Goal: Information Seeking & Learning: Compare options

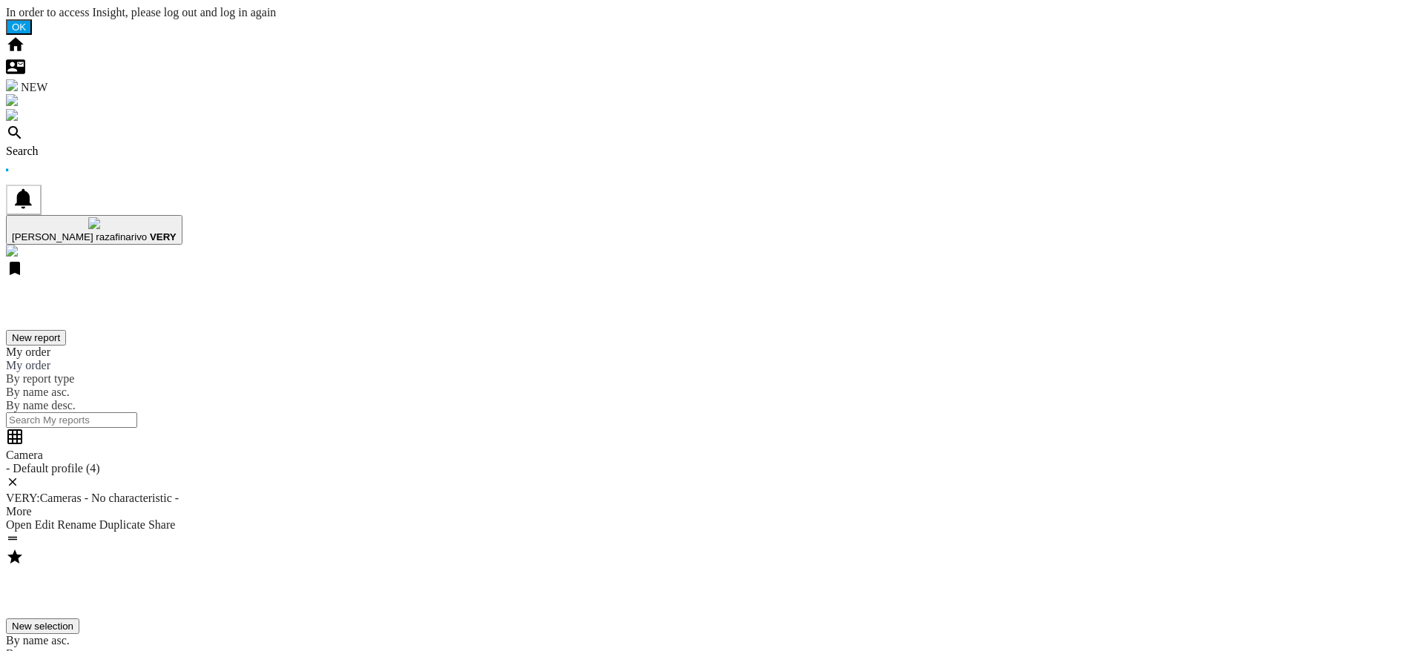
click at [24, 131] on ng-md-icon at bounding box center [15, 137] width 18 height 13
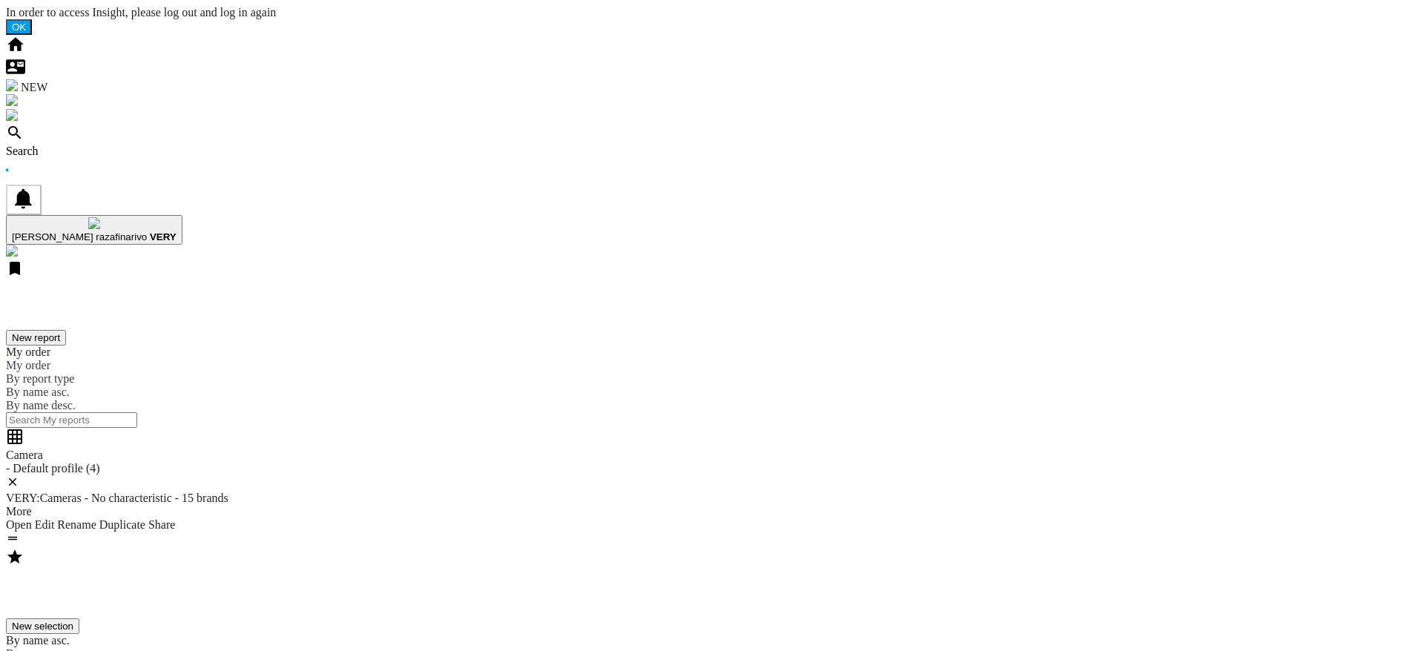
click at [24, 131] on ng-md-icon at bounding box center [15, 137] width 18 height 13
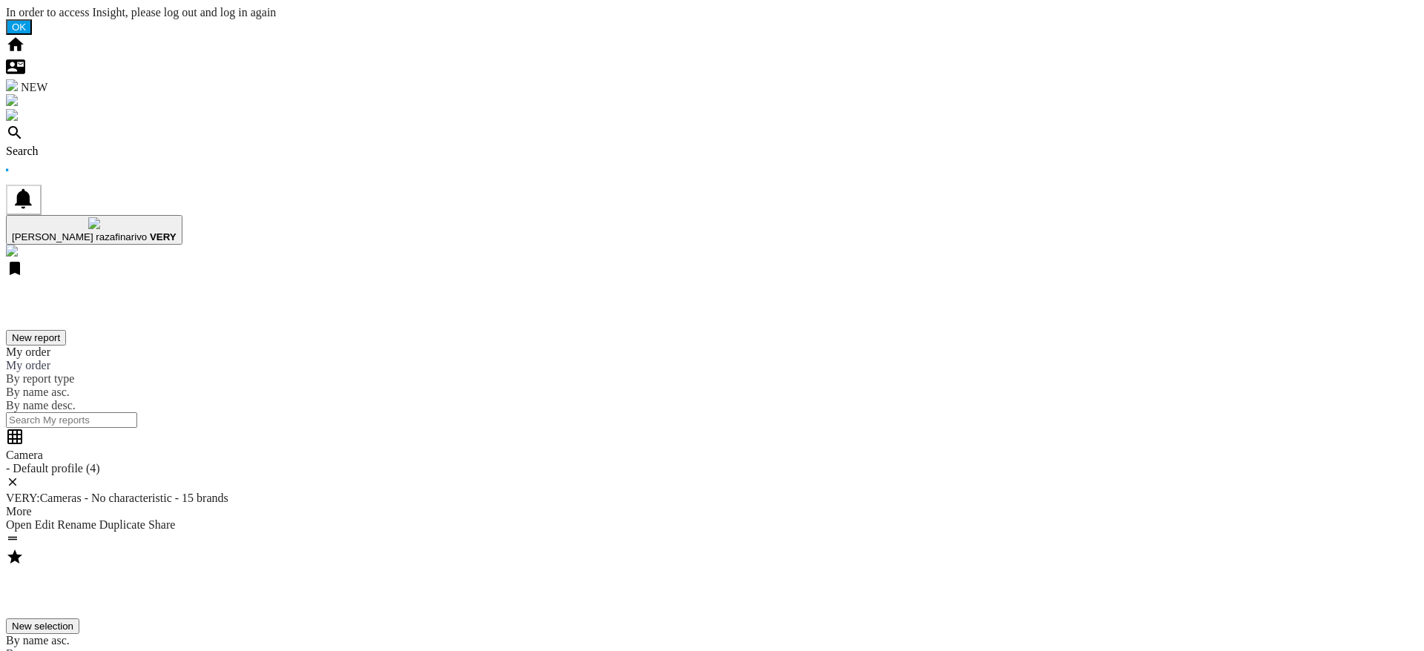
click at [24, 131] on ng-md-icon at bounding box center [15, 137] width 18 height 13
click at [145, 145] on div "Search" at bounding box center [712, 151] width 1412 height 13
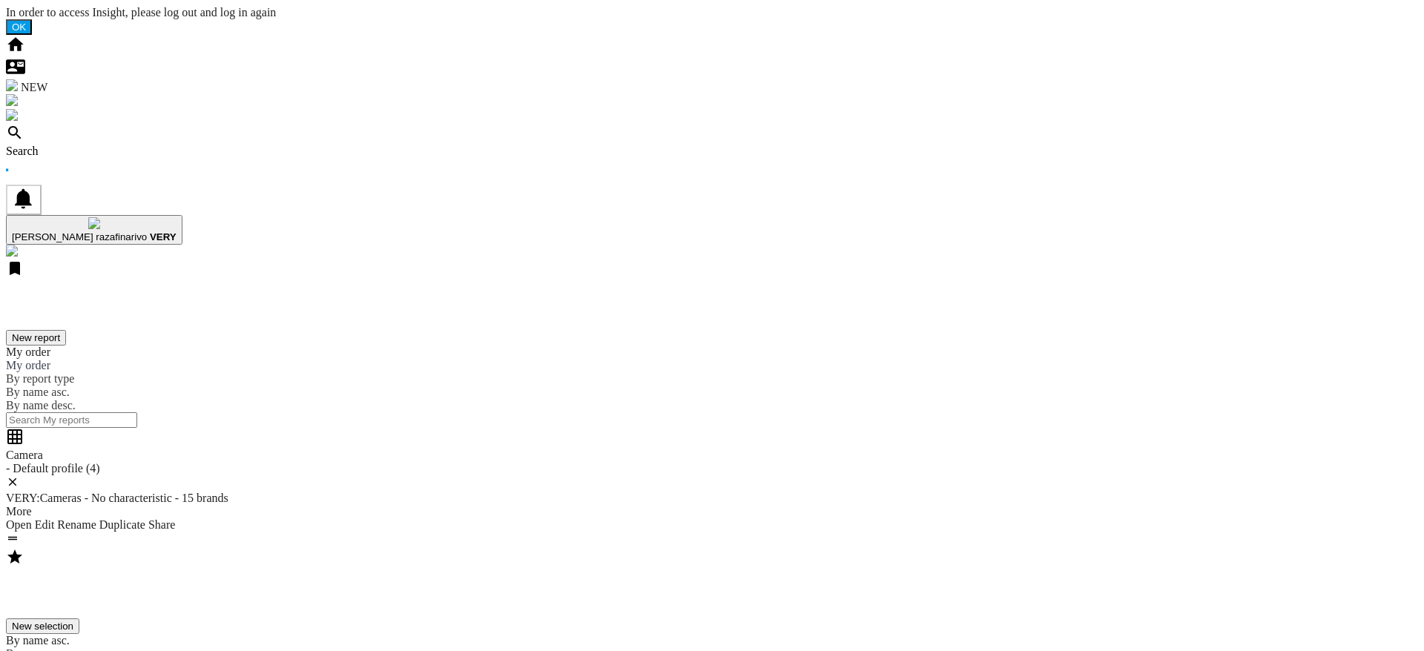
drag, startPoint x: 1135, startPoint y: 19, endPoint x: 1144, endPoint y: 79, distance: 60.7
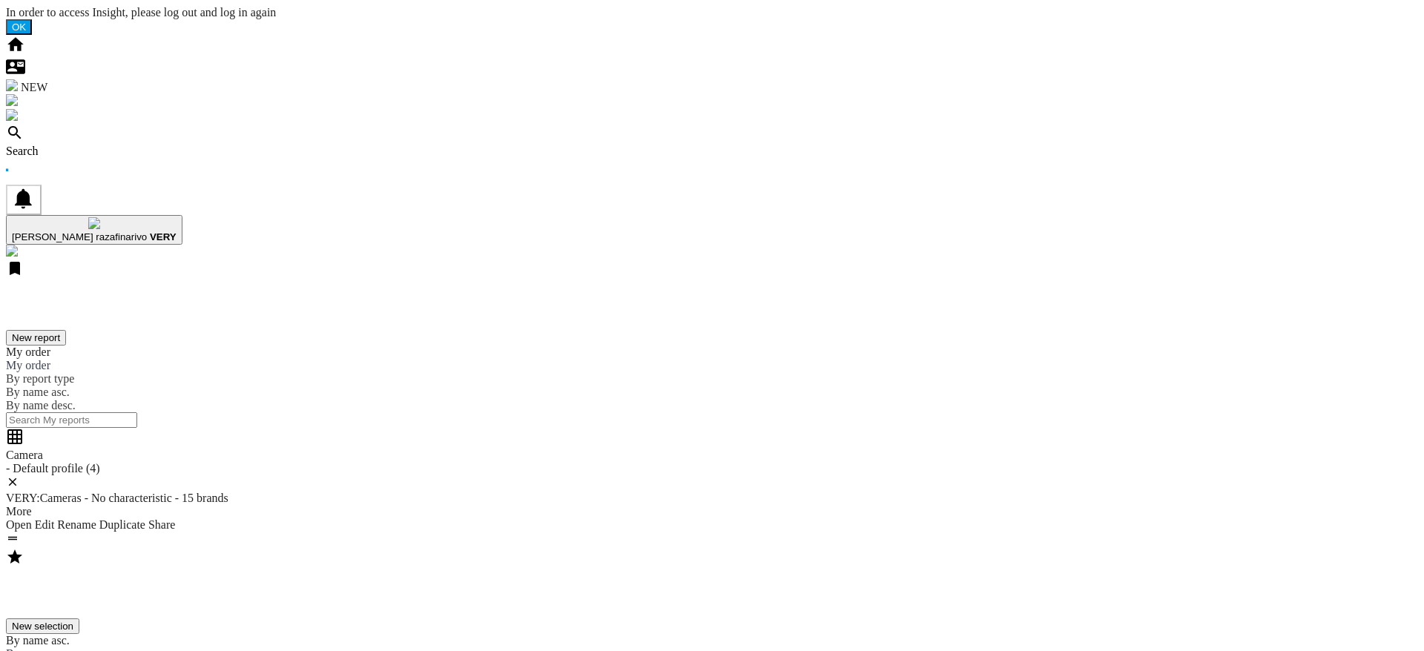
drag, startPoint x: 303, startPoint y: 96, endPoint x: 227, endPoint y: 28, distance: 101.9
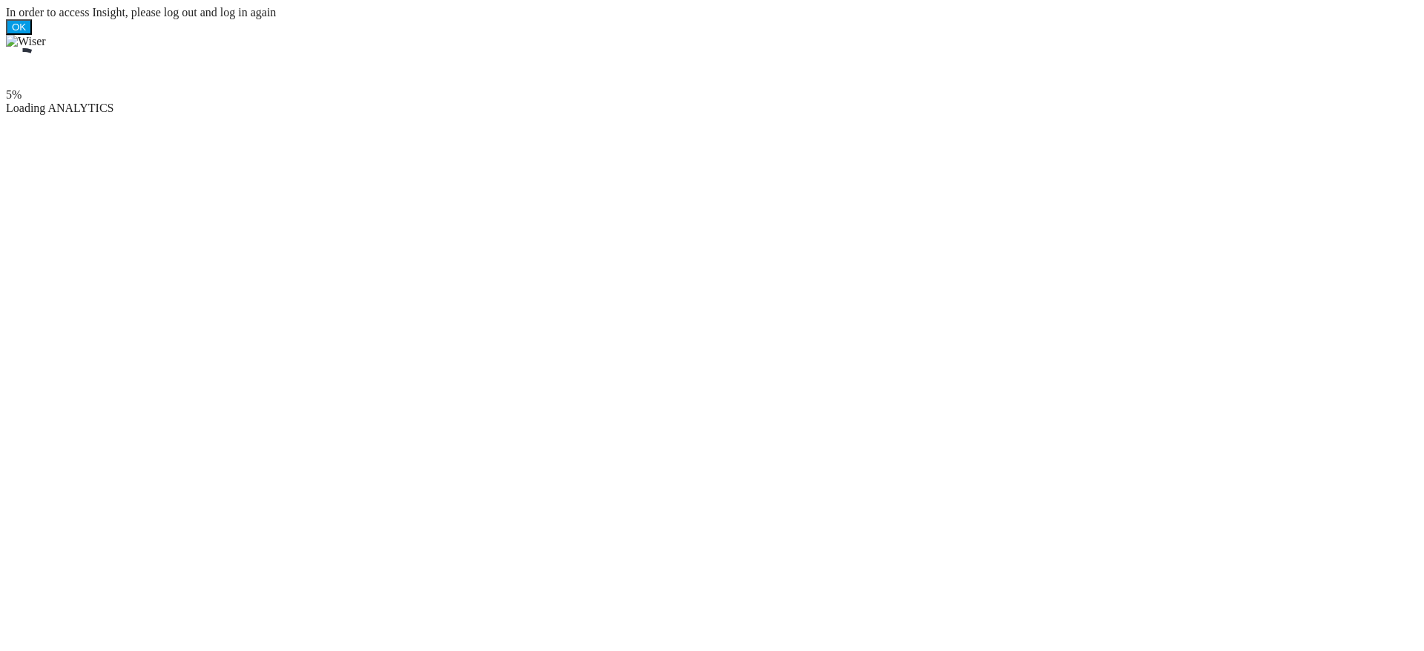
click at [1020, 115] on ms-splash-screen "5% Loading ANALYTICS" at bounding box center [712, 75] width 1412 height 80
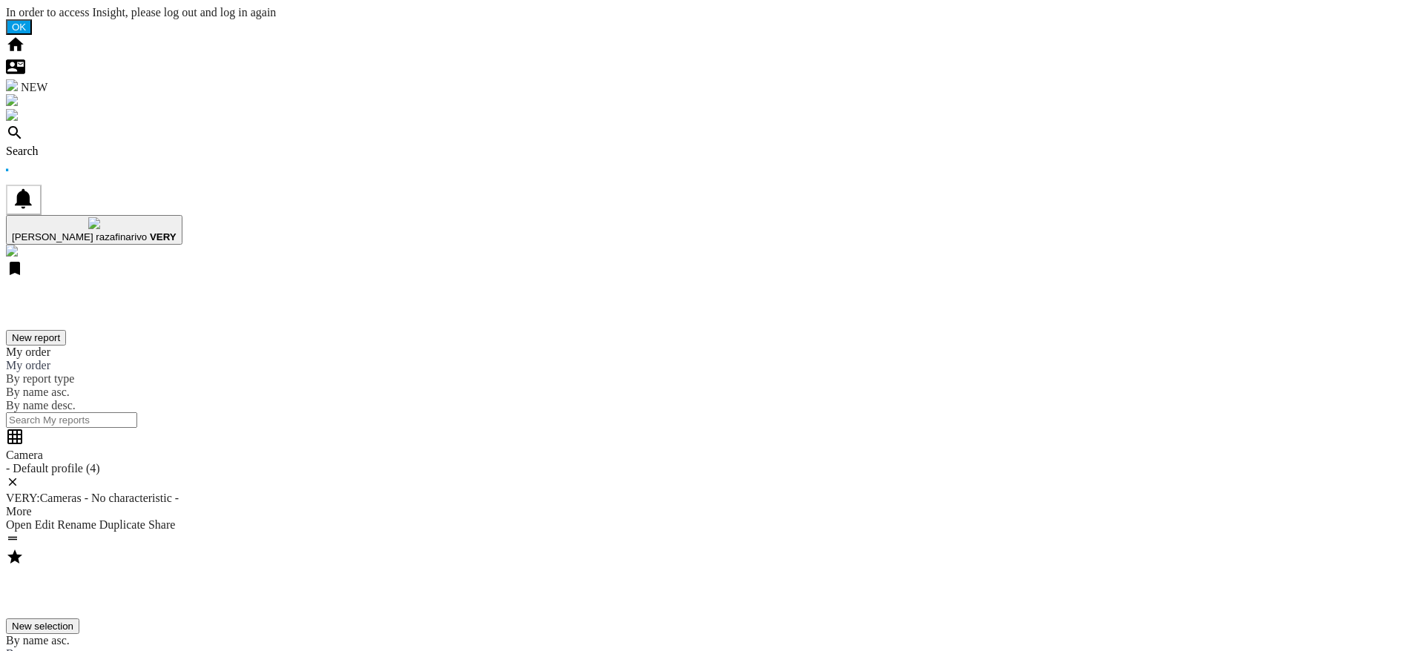
click at [99, 145] on div "Search" at bounding box center [712, 151] width 1412 height 13
drag, startPoint x: 1166, startPoint y: 299, endPoint x: 1164, endPoint y: 326, distance: 27.5
click at [24, 131] on ng-md-icon at bounding box center [15, 137] width 18 height 13
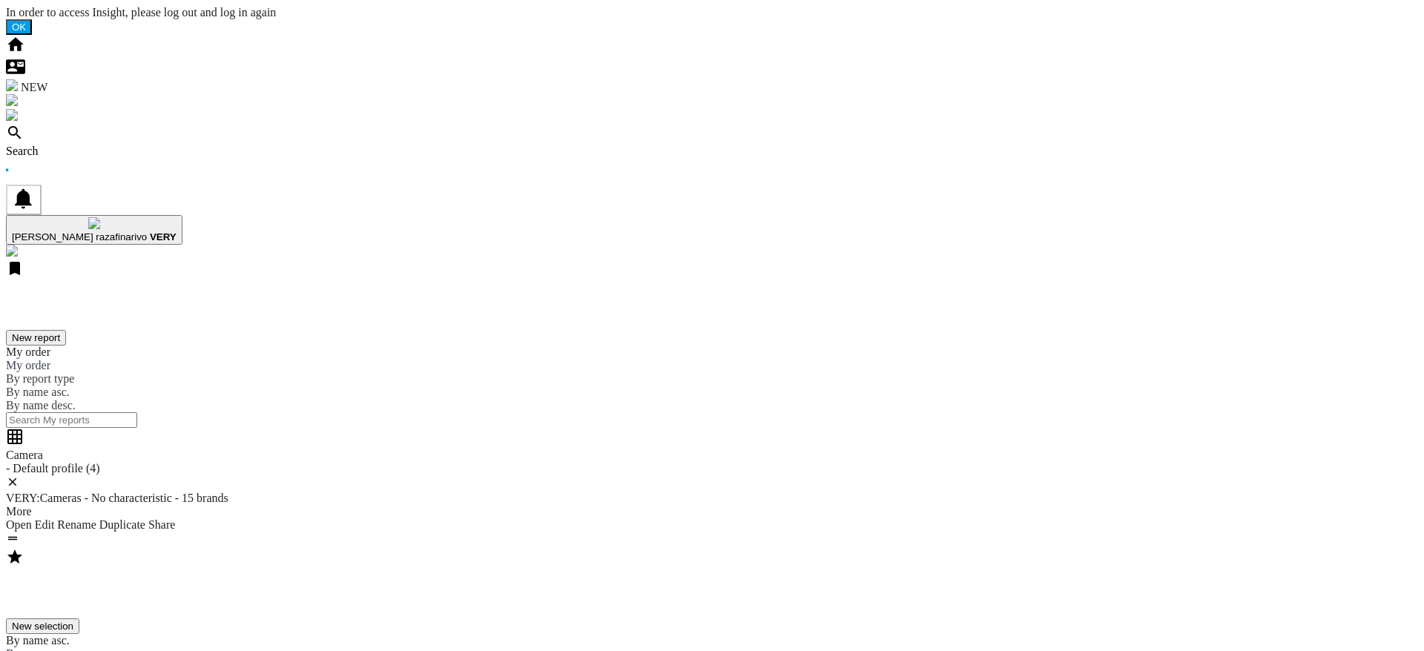
click at [101, 145] on div "Search" at bounding box center [712, 151] width 1412 height 13
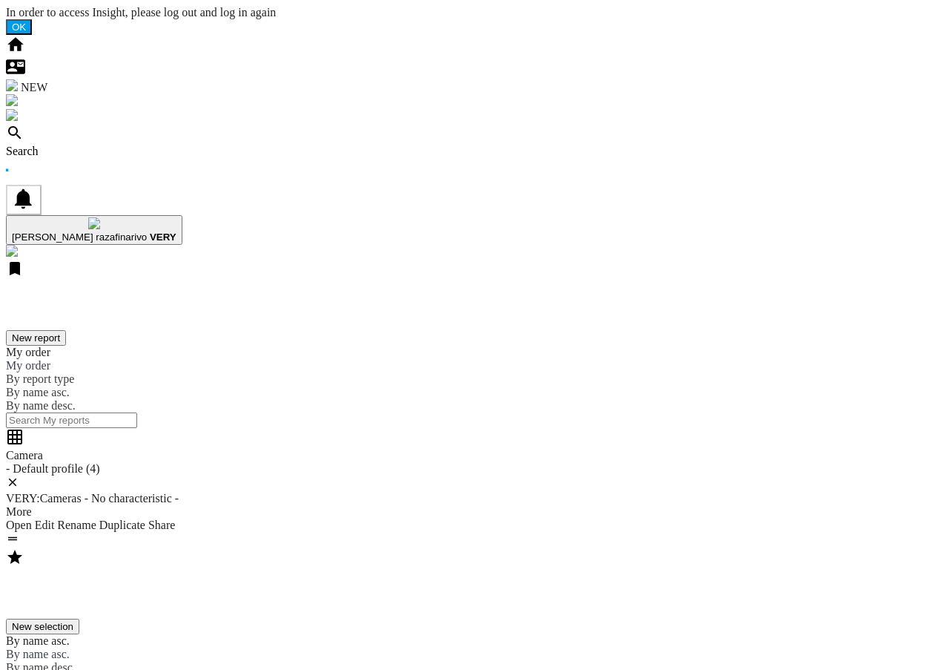
click at [24, 131] on ng-md-icon at bounding box center [15, 137] width 18 height 13
click at [104, 145] on div "Search" at bounding box center [474, 151] width 937 height 13
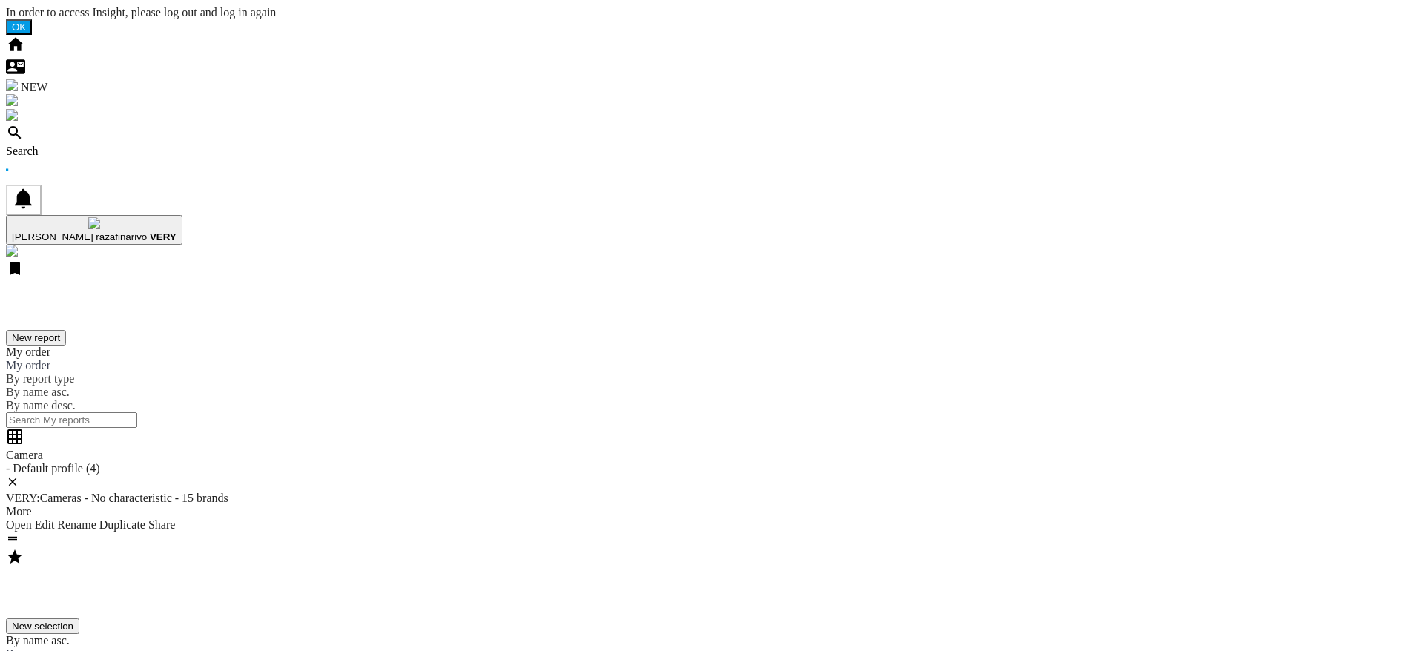
click at [100, 145] on div "Search" at bounding box center [712, 151] width 1412 height 13
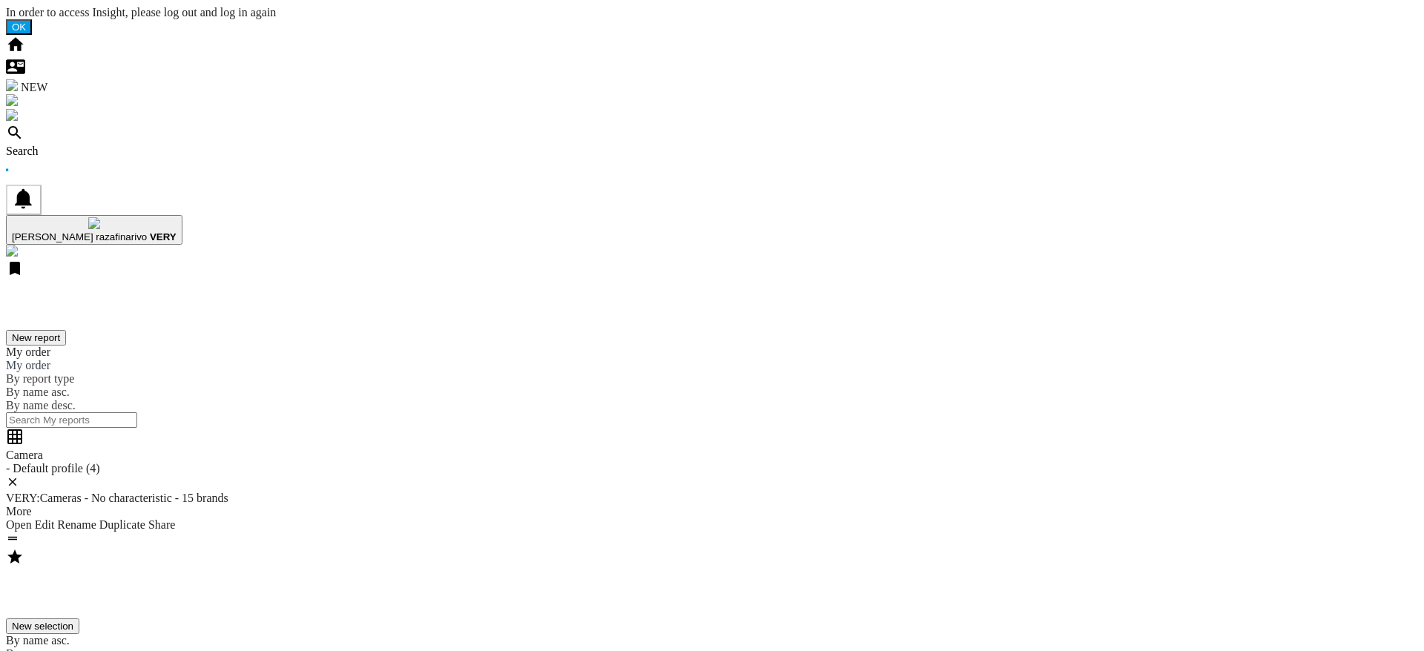
click at [102, 145] on div "Search" at bounding box center [712, 151] width 1412 height 13
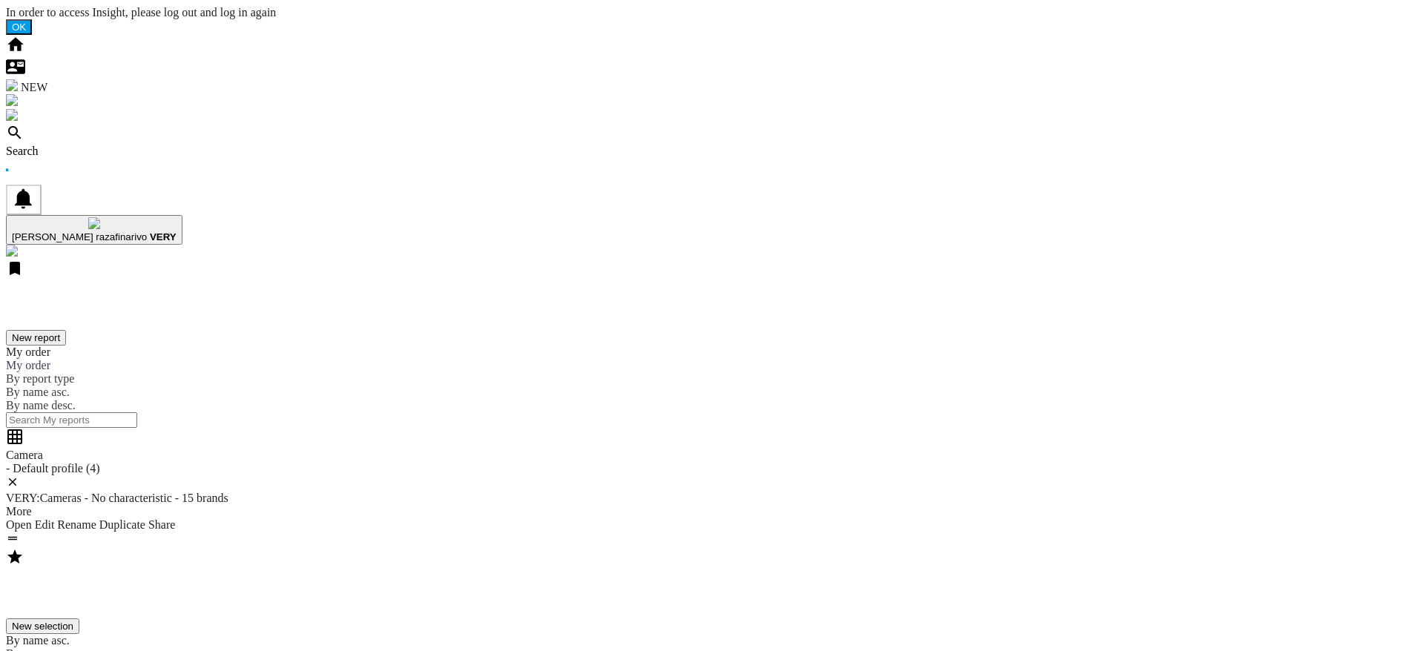
drag, startPoint x: 1121, startPoint y: 305, endPoint x: 1188, endPoint y: 345, distance: 77.8
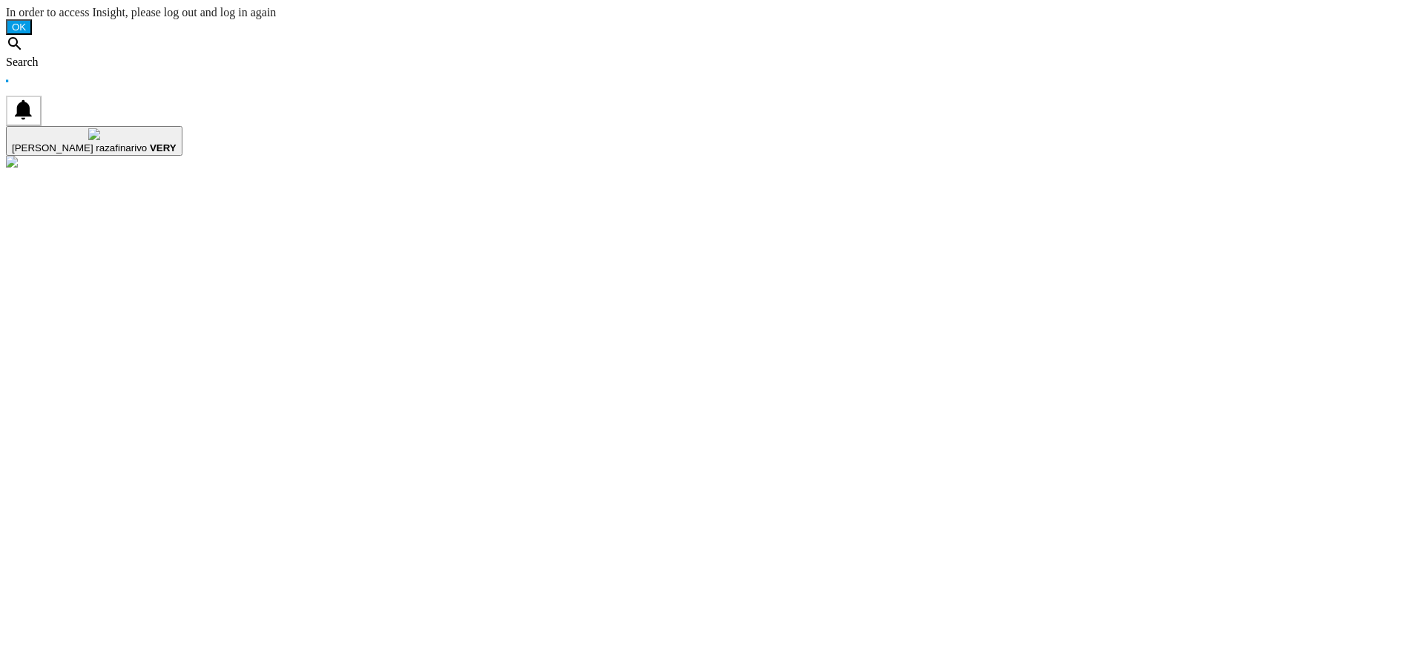
click at [692, 171] on div at bounding box center [712, 171] width 1412 height 0
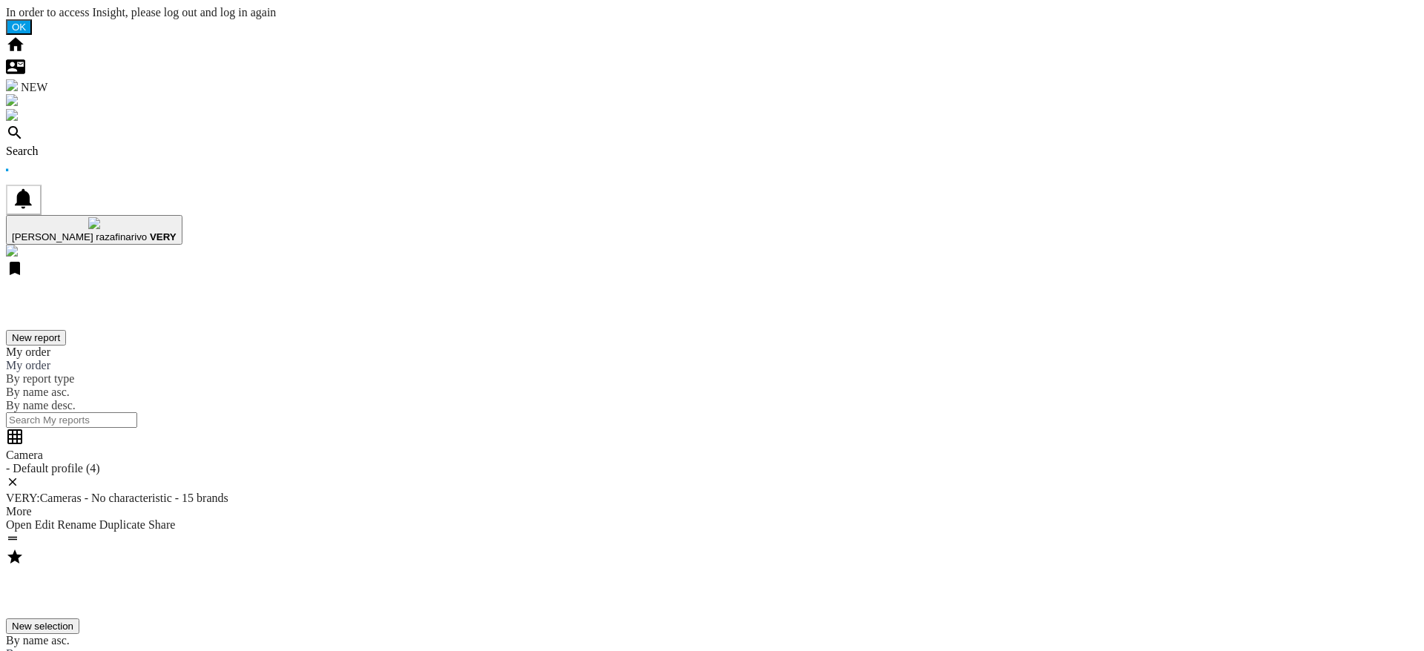
click at [82, 145] on div "Search" at bounding box center [712, 151] width 1412 height 13
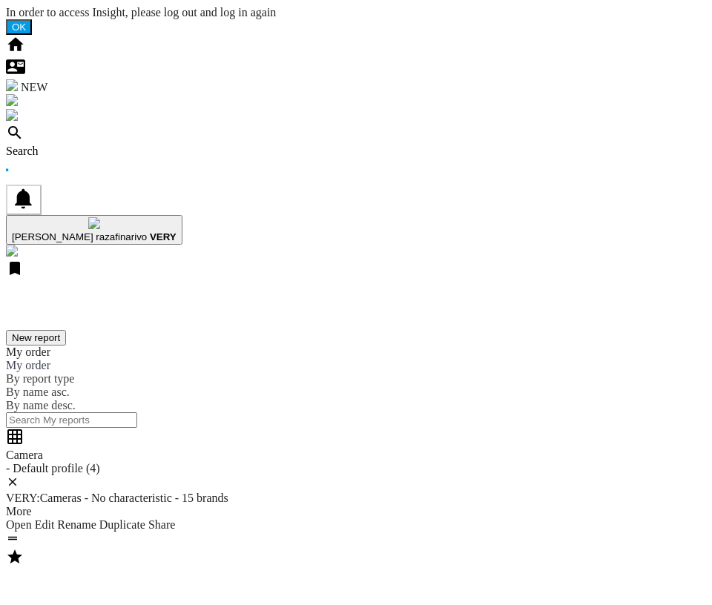
drag, startPoint x: 690, startPoint y: 329, endPoint x: 550, endPoint y: 32, distance: 328.4
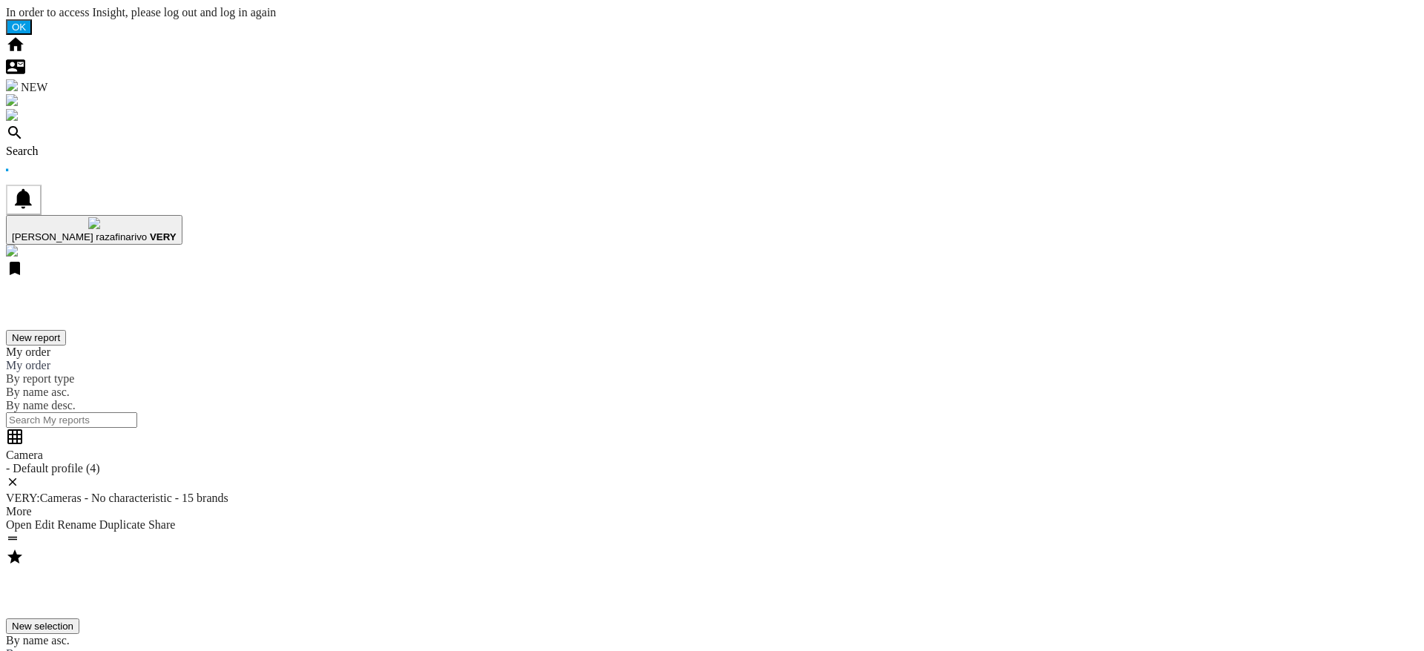
click at [24, 131] on ng-md-icon at bounding box center [15, 137] width 18 height 13
click at [101, 145] on div "Search" at bounding box center [712, 151] width 1412 height 13
click at [24, 131] on ng-md-icon at bounding box center [15, 137] width 18 height 13
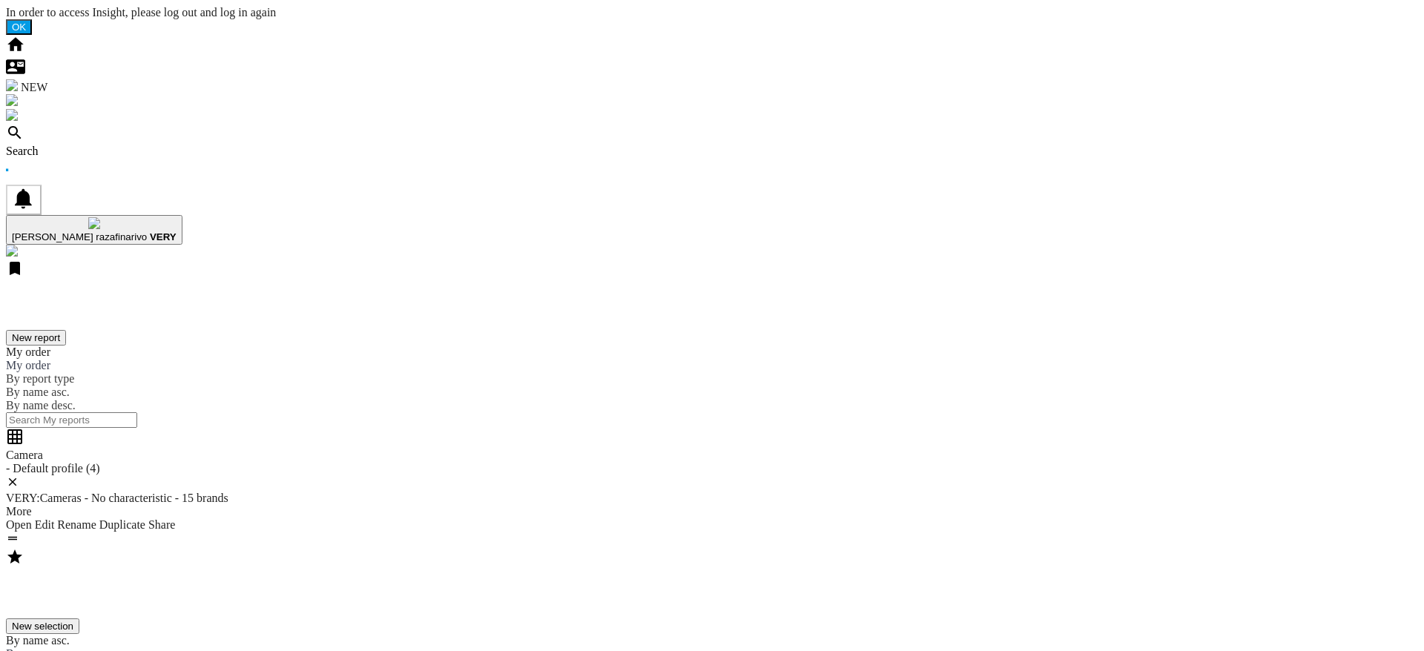
click at [88, 145] on div "Search" at bounding box center [712, 151] width 1412 height 13
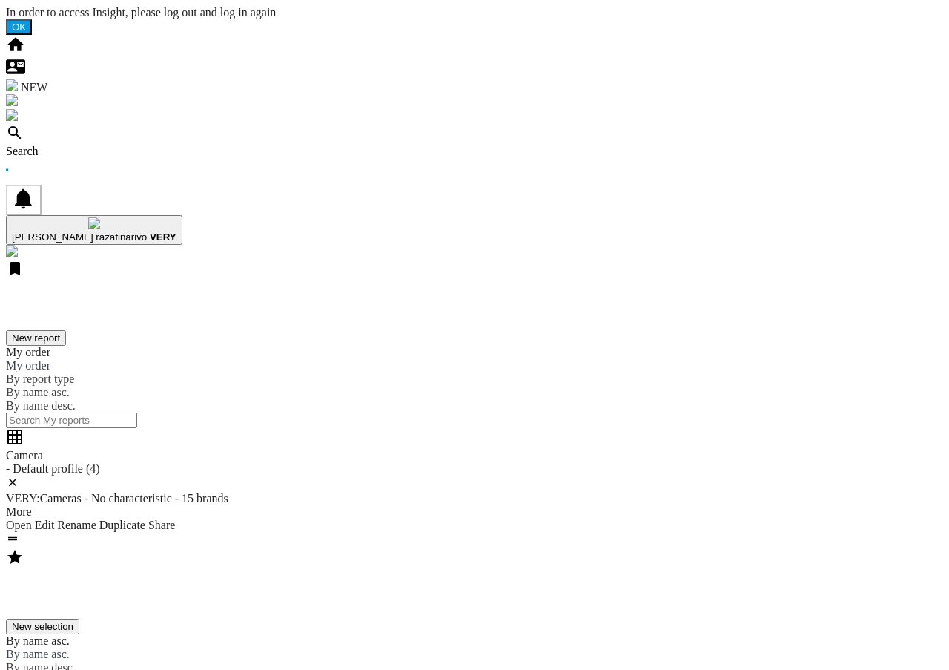
click at [93, 145] on div "Search" at bounding box center [474, 151] width 937 height 13
drag, startPoint x: 547, startPoint y: 260, endPoint x: 540, endPoint y: 268, distance: 10.5
drag, startPoint x: 562, startPoint y: 251, endPoint x: 547, endPoint y: 295, distance: 46.4
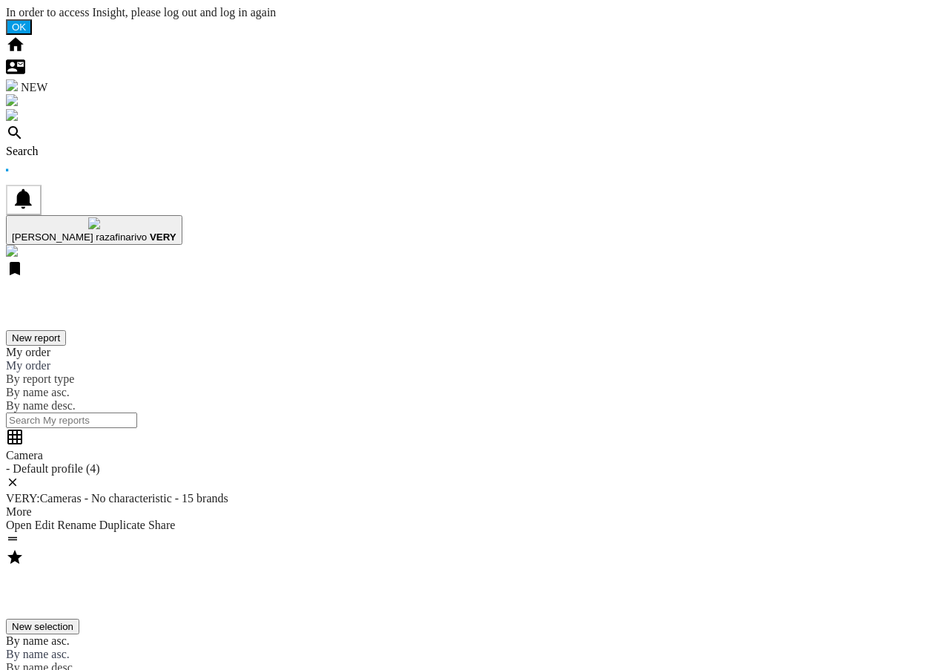
drag, startPoint x: 559, startPoint y: 271, endPoint x: 550, endPoint y: 277, distance: 10.3
drag, startPoint x: 668, startPoint y: 278, endPoint x: 641, endPoint y: 277, distance: 26.7
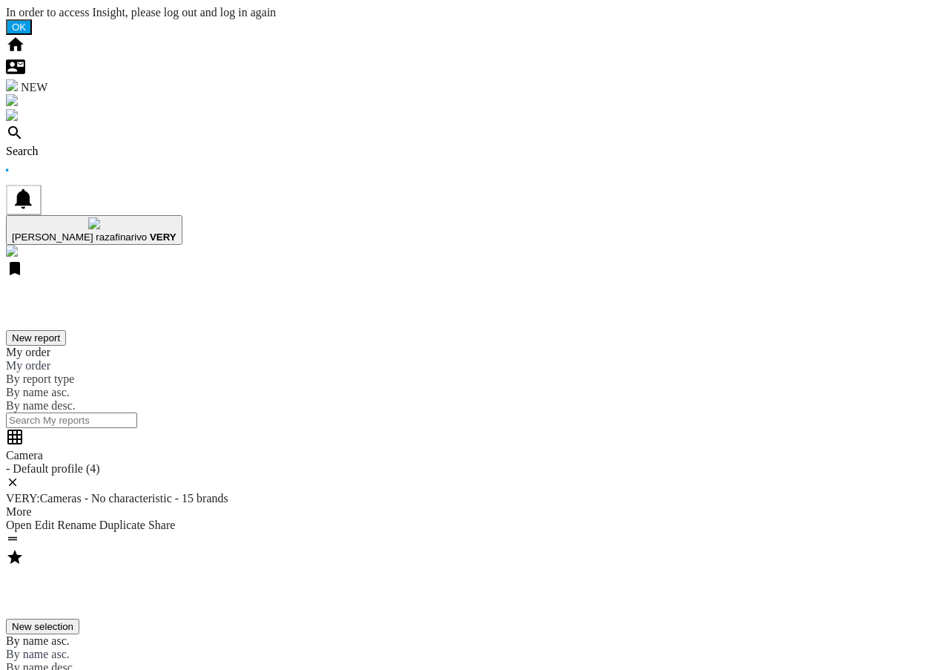
drag, startPoint x: 645, startPoint y: 263, endPoint x: 684, endPoint y: 252, distance: 39.9
drag, startPoint x: 679, startPoint y: 238, endPoint x: 660, endPoint y: 228, distance: 21.2
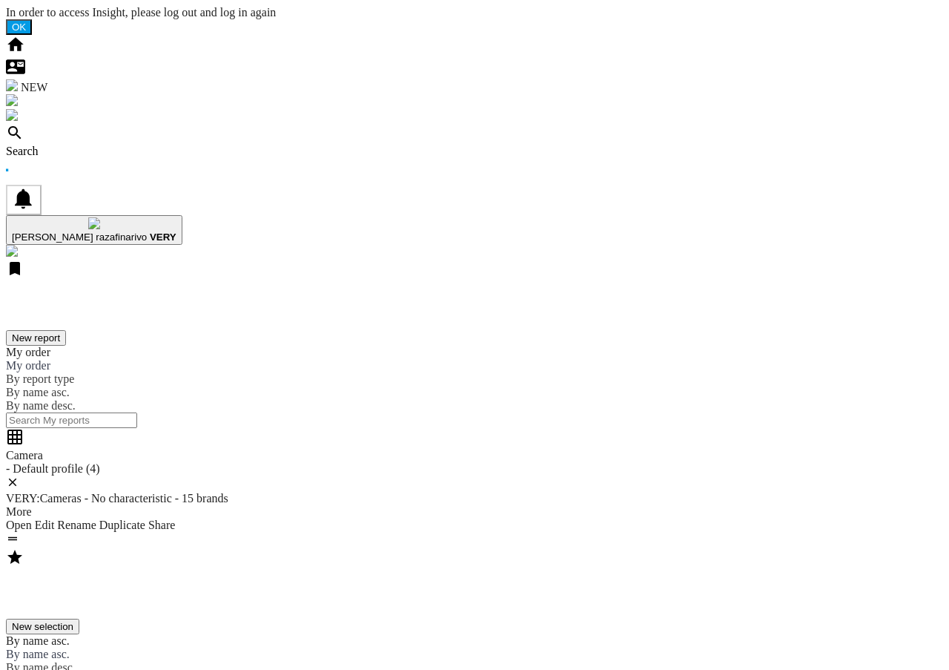
drag, startPoint x: 660, startPoint y: 228, endPoint x: 643, endPoint y: 238, distance: 20.0
click at [90, 145] on div "Search" at bounding box center [474, 151] width 937 height 13
drag, startPoint x: 847, startPoint y: 326, endPoint x: 845, endPoint y: 304, distance: 21.6
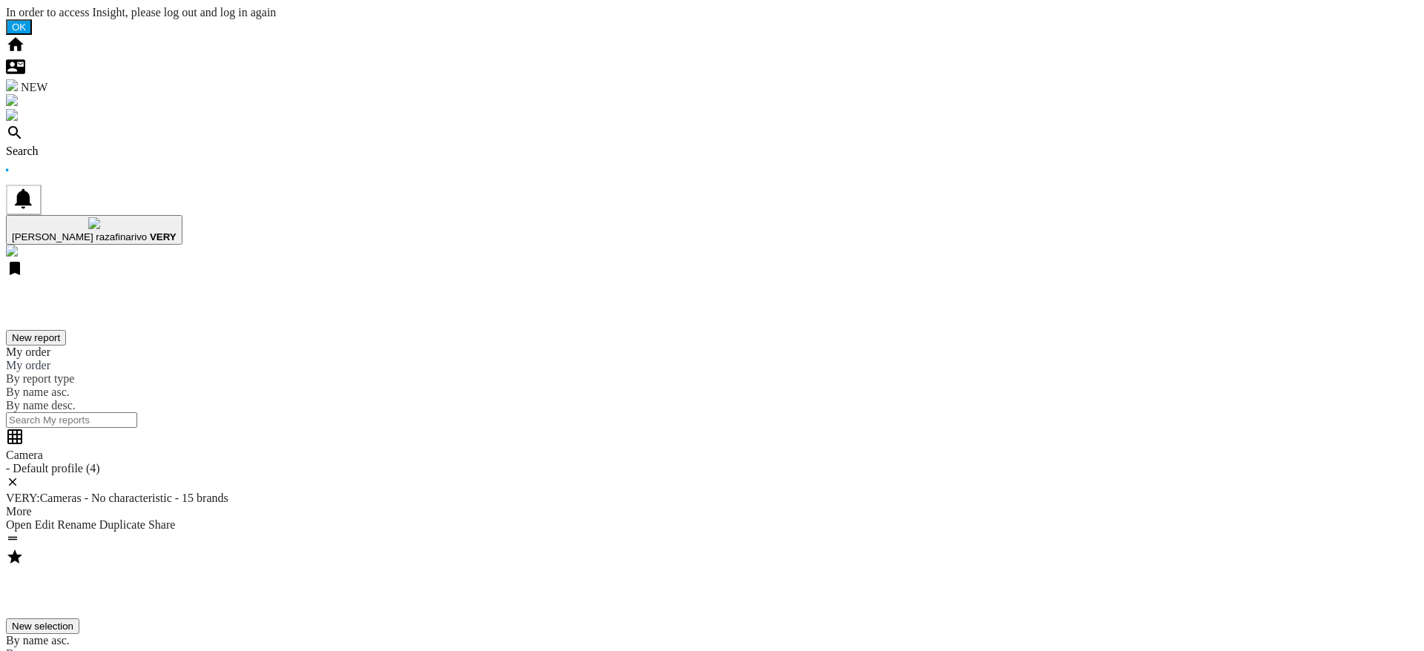
drag, startPoint x: 861, startPoint y: 80, endPoint x: 639, endPoint y: 90, distance: 222.0
drag, startPoint x: 527, startPoint y: 84, endPoint x: 699, endPoint y: 102, distance: 172.3
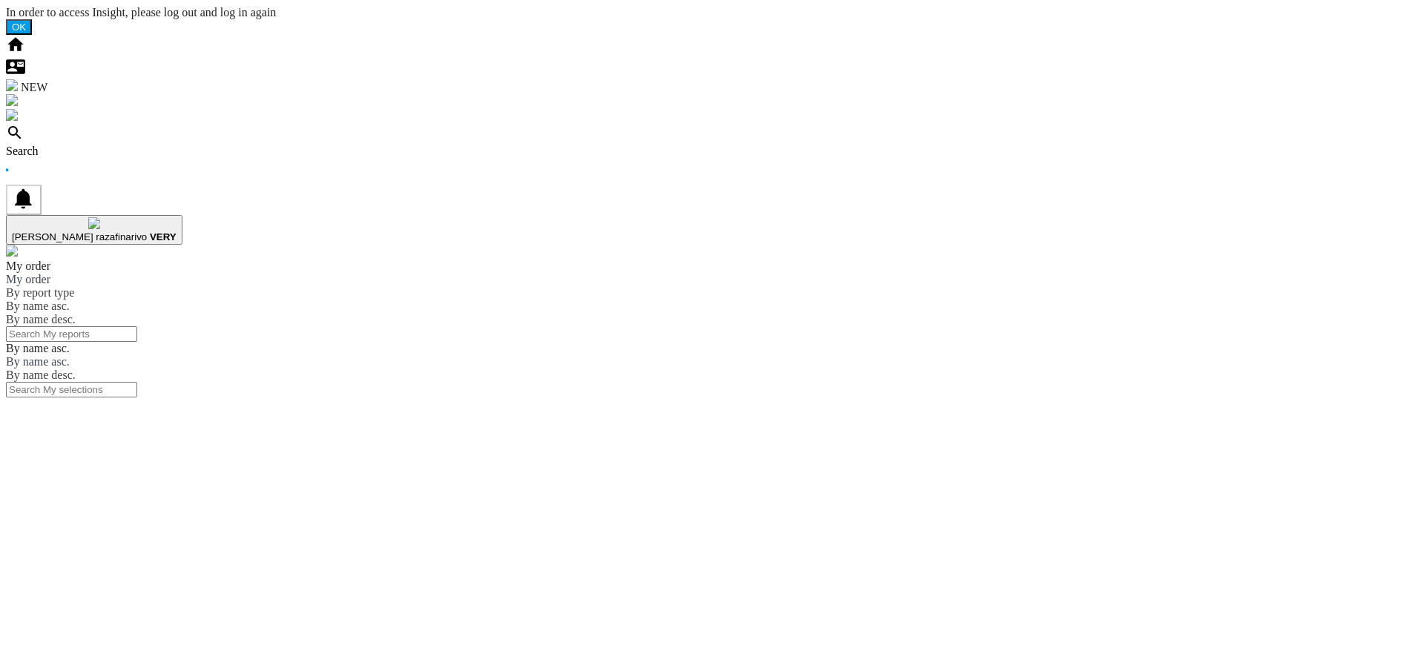
click at [24, 131] on ng-md-icon at bounding box center [15, 137] width 18 height 13
click at [113, 145] on div "Search" at bounding box center [712, 151] width 1412 height 13
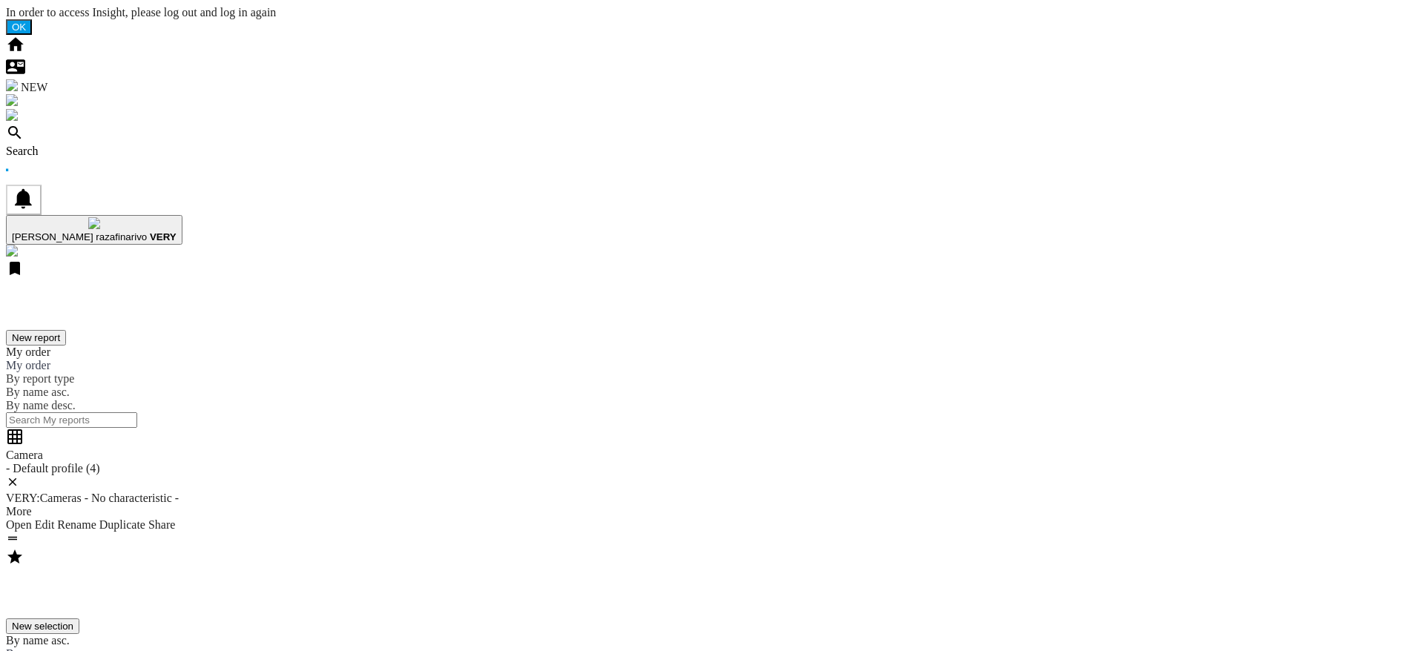
click at [85, 145] on div "Search" at bounding box center [712, 151] width 1412 height 13
click at [101, 145] on div "Search" at bounding box center [712, 151] width 1412 height 13
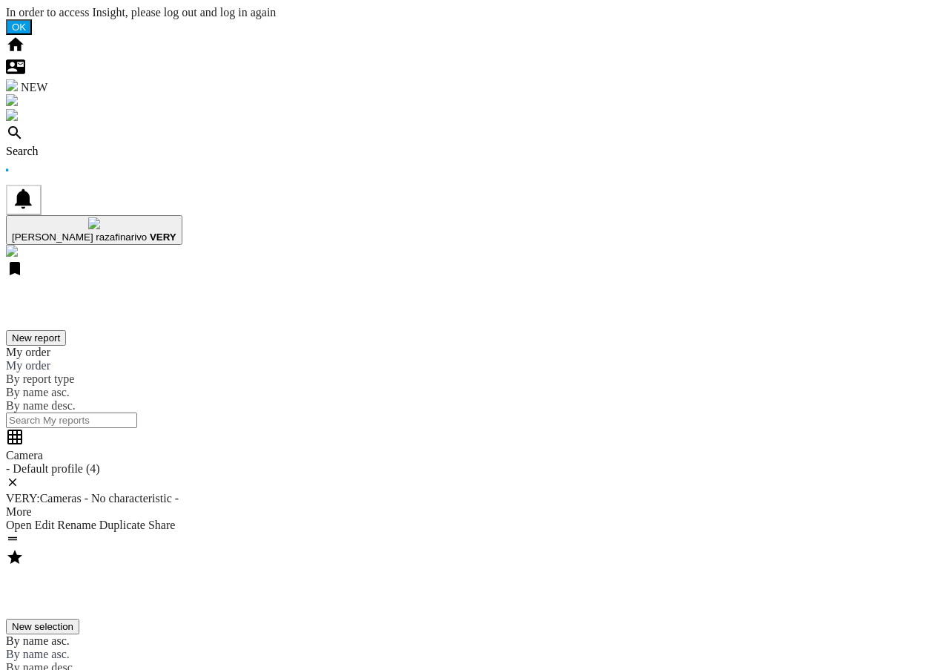
click at [98, 145] on div "Search" at bounding box center [474, 151] width 937 height 13
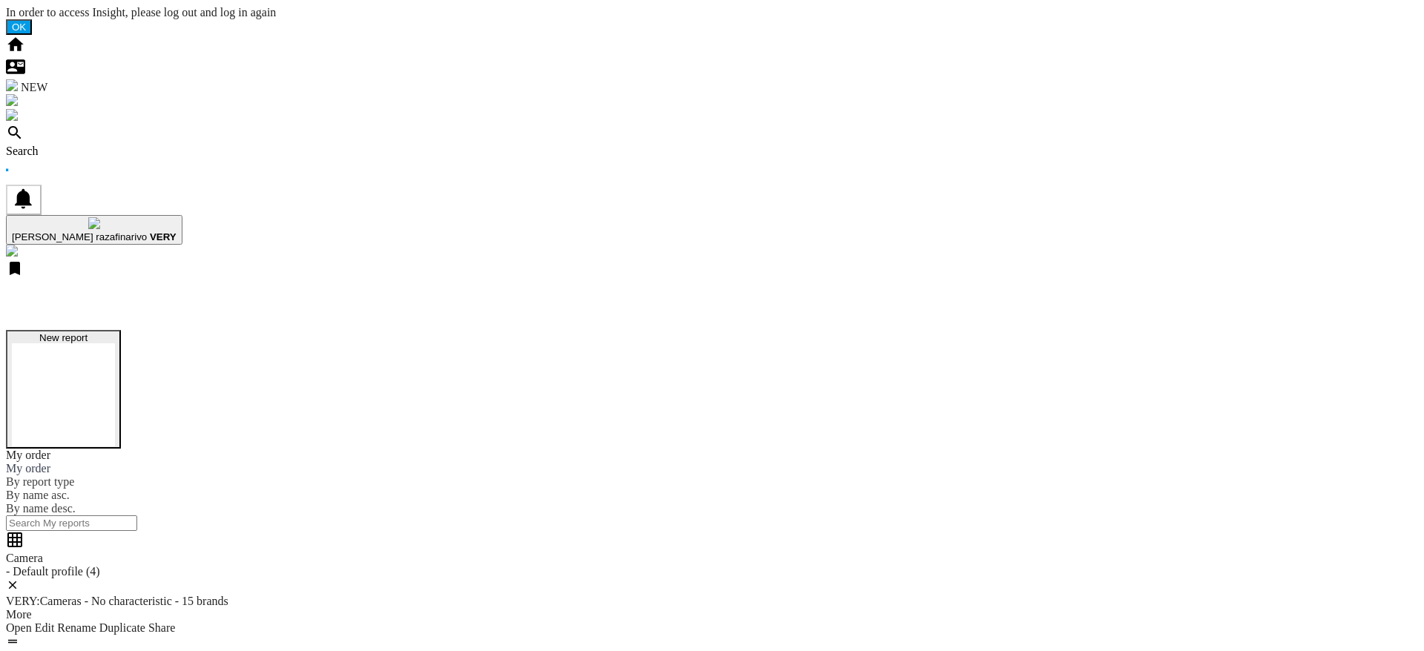
click at [121, 330] on button "New report" at bounding box center [63, 389] width 115 height 119
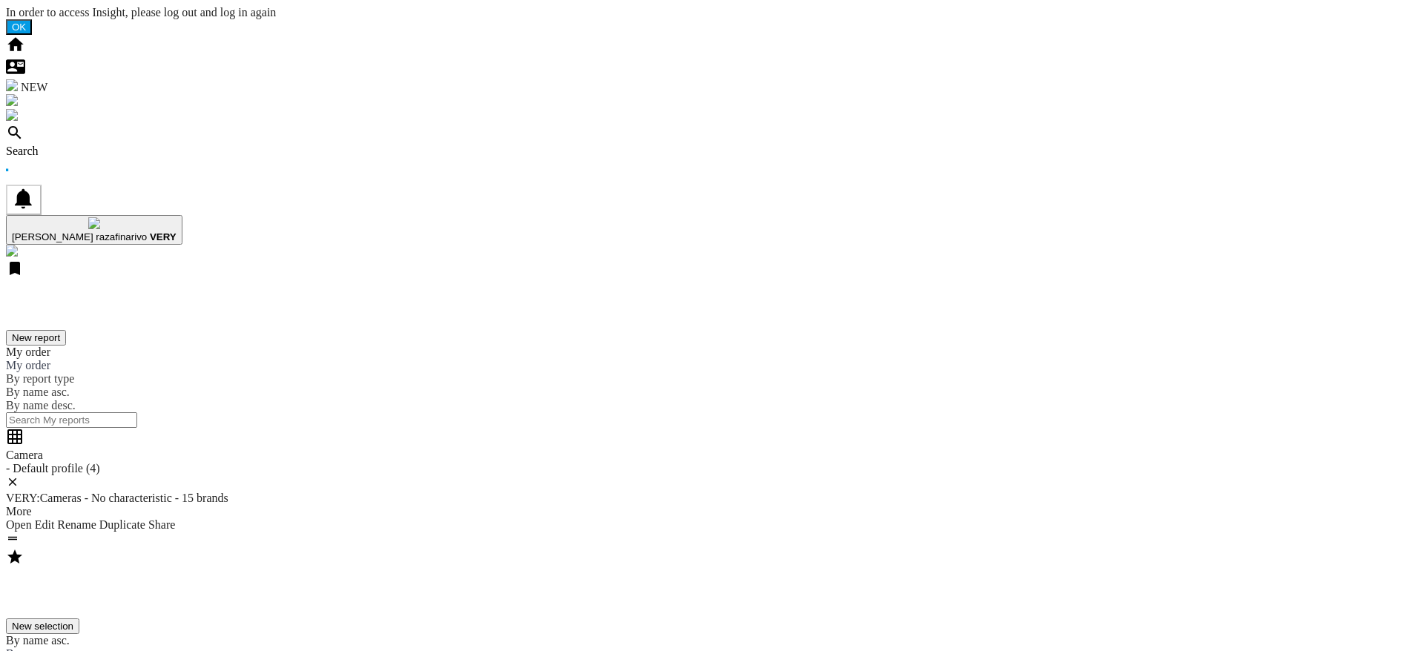
click at [66, 330] on button "New report" at bounding box center [36, 338] width 60 height 16
click at [91, 145] on div "Search" at bounding box center [712, 151] width 1412 height 13
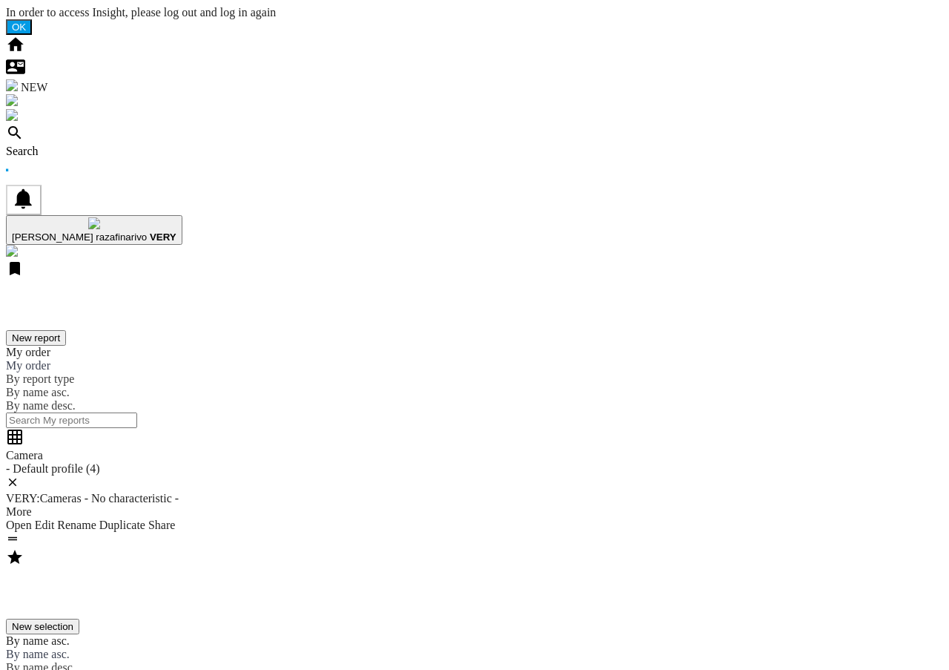
click at [112, 145] on div "Search" at bounding box center [474, 151] width 937 height 13
click at [96, 145] on div "Search" at bounding box center [474, 151] width 937 height 13
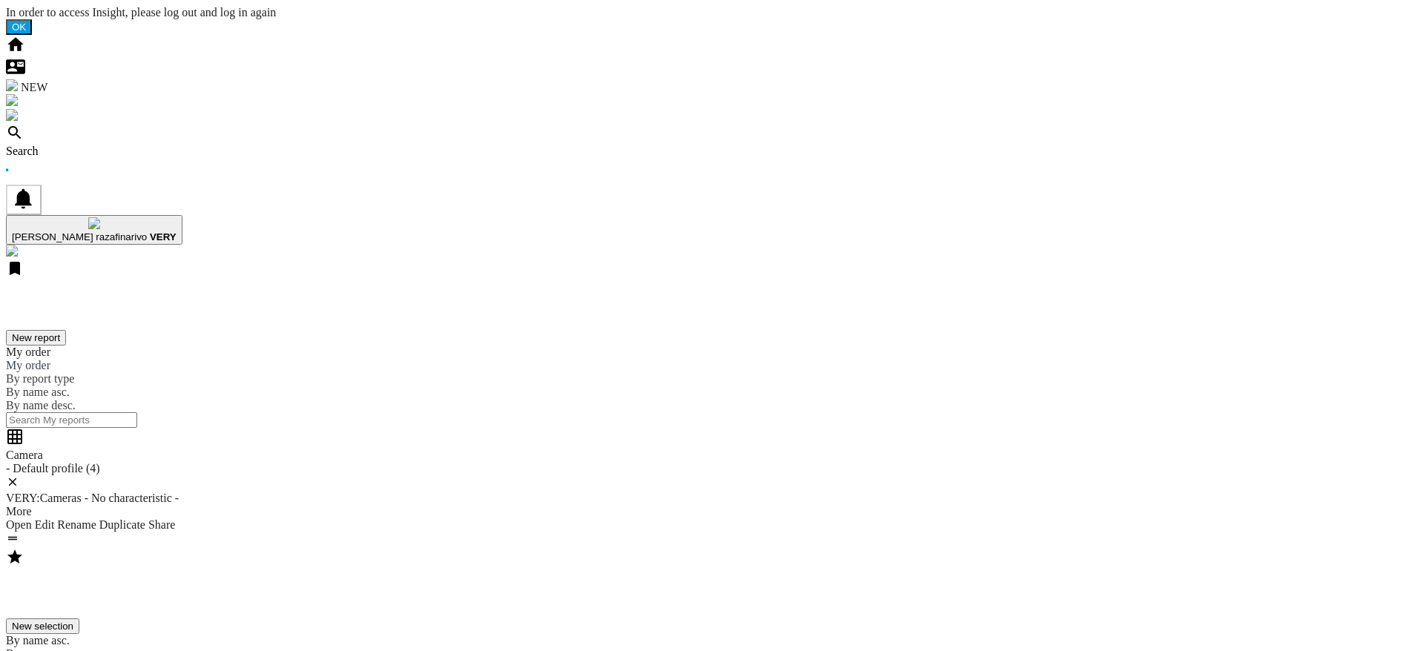
click at [90, 145] on div "Search" at bounding box center [712, 151] width 1412 height 13
